Goal: Task Accomplishment & Management: Manage account settings

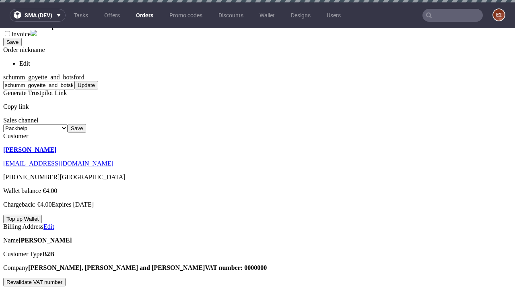
scroll to position [2, 0]
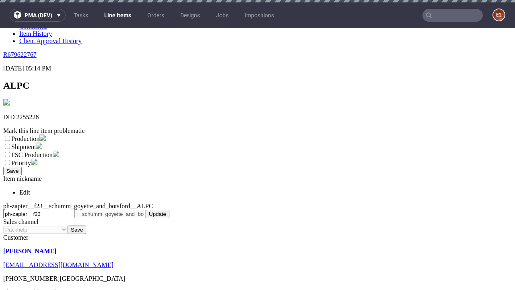
scroll to position [2, 0]
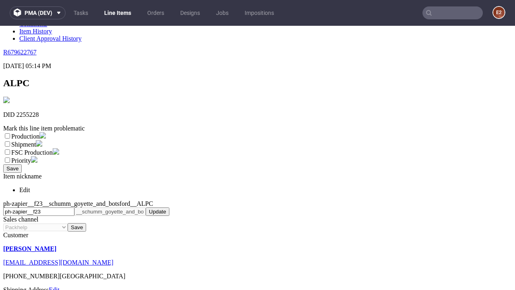
select select "dtp_ca_needed"
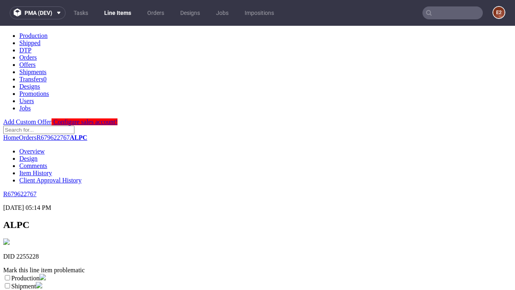
scroll to position [0, 0]
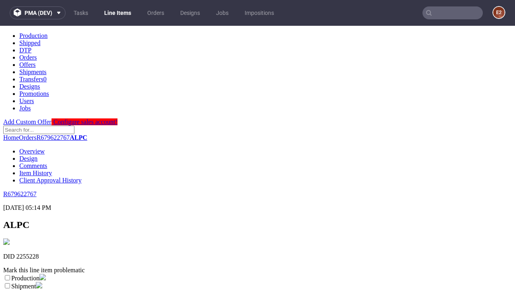
checkbox input "true"
